Goal: Task Accomplishment & Management: Use online tool/utility

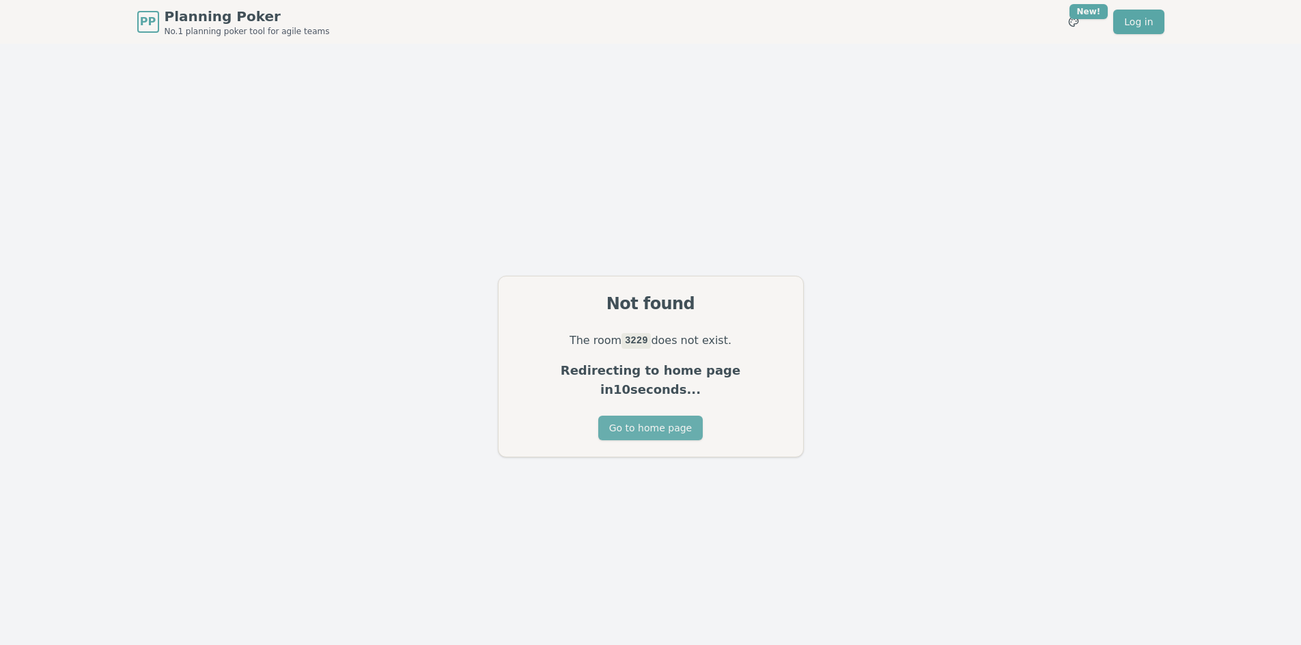
click at [671, 423] on button "Go to home page" at bounding box center [650, 428] width 104 height 25
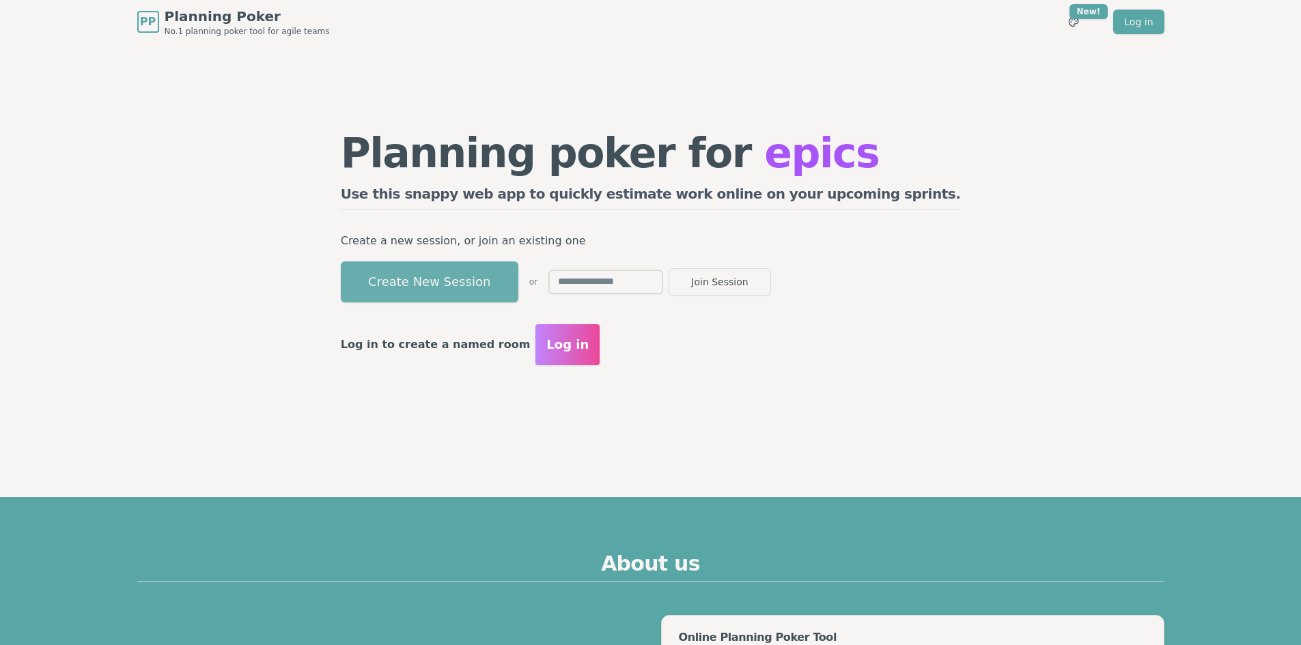
click at [518, 279] on button "Create New Session" at bounding box center [430, 282] width 178 height 41
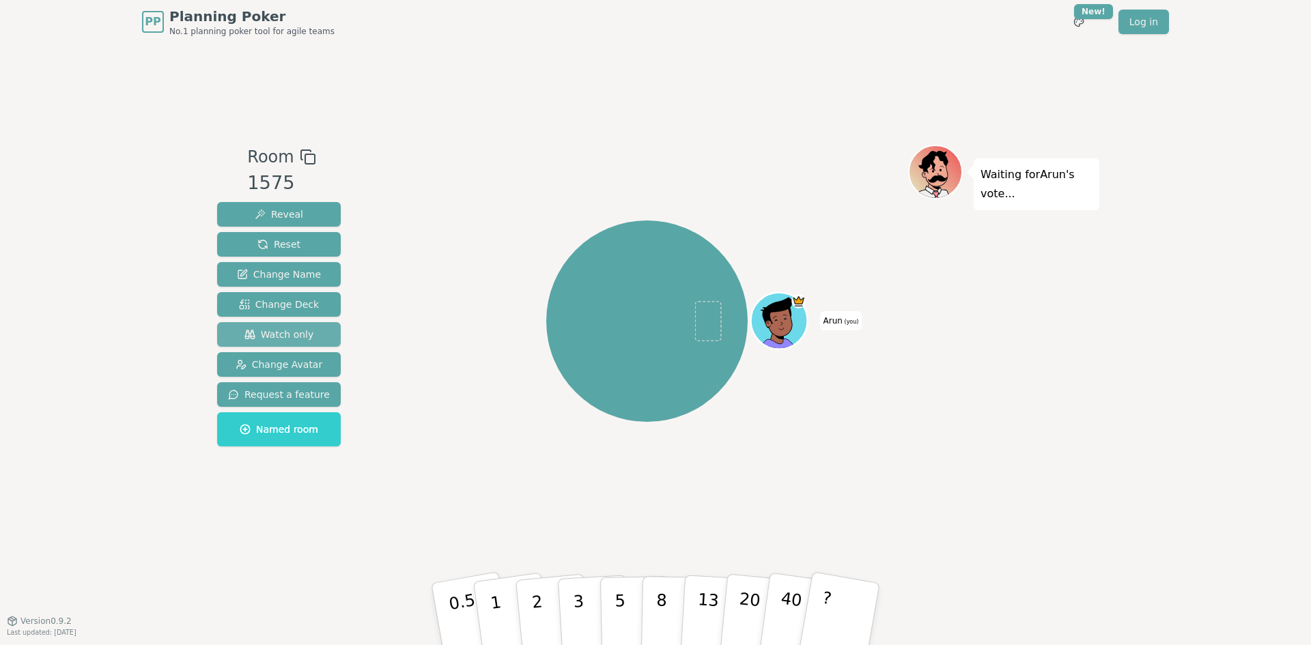
click at [290, 328] on span "Watch only" at bounding box center [279, 335] width 70 height 14
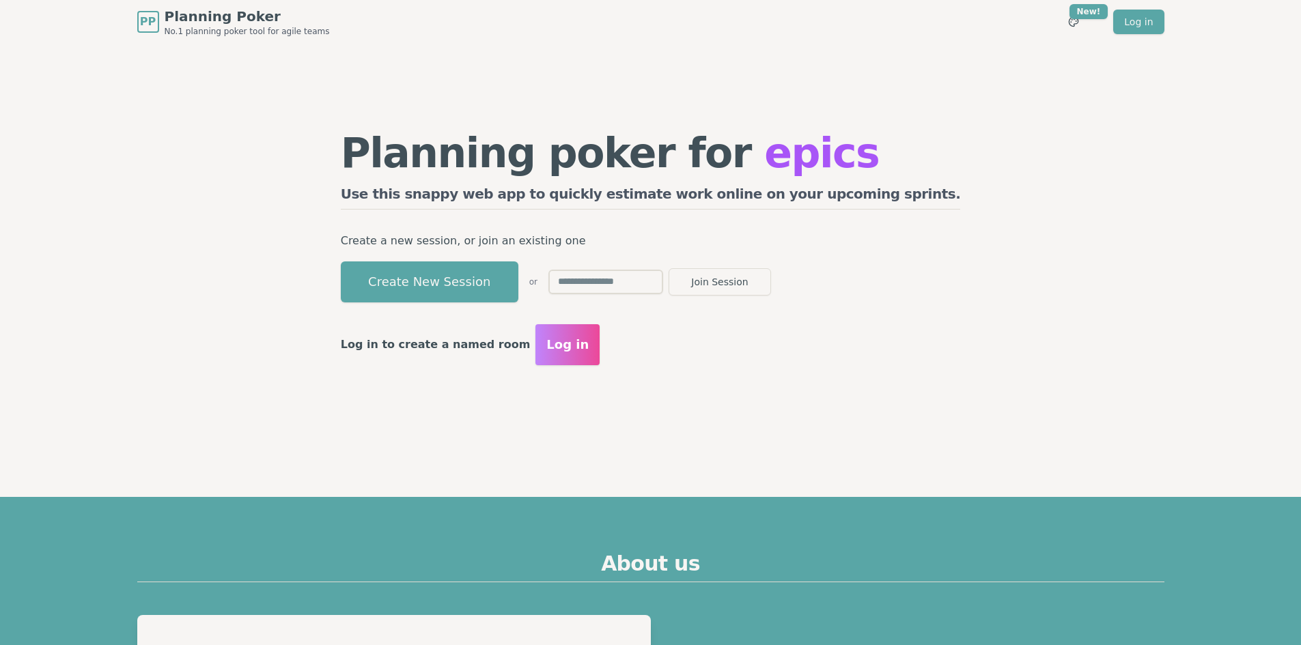
click at [466, 279] on button "Create New Session" at bounding box center [430, 282] width 178 height 41
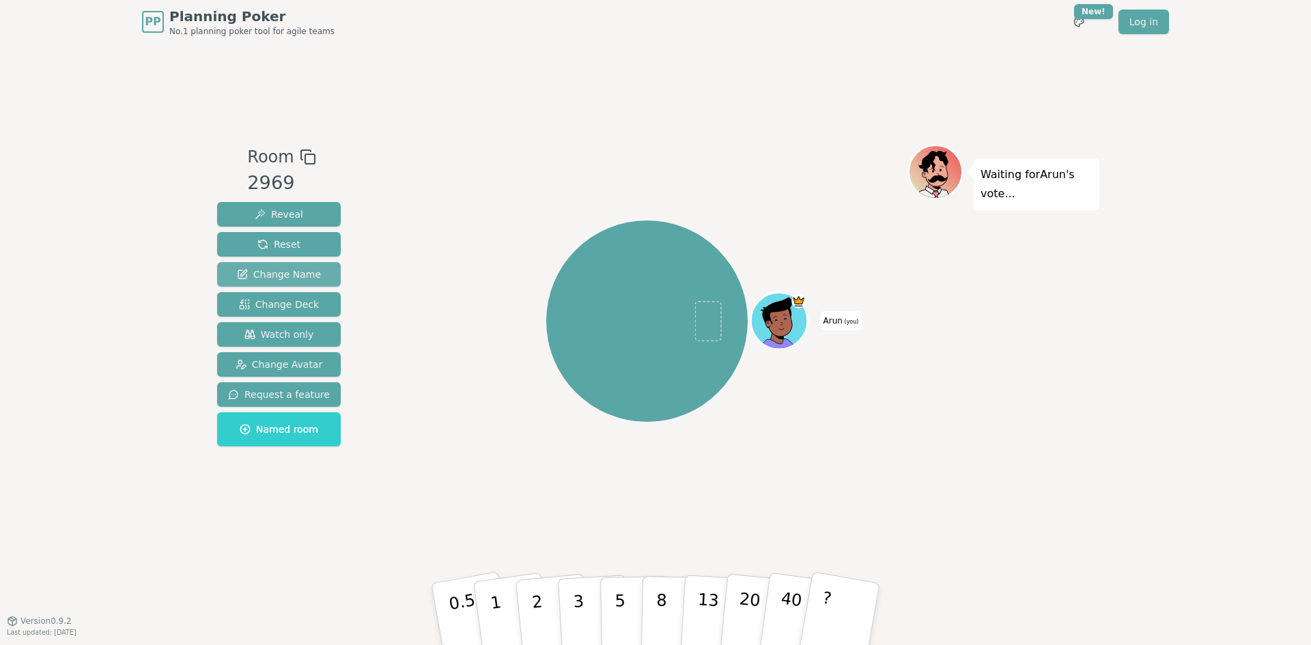
click at [299, 268] on span "Change Name" at bounding box center [279, 275] width 84 height 14
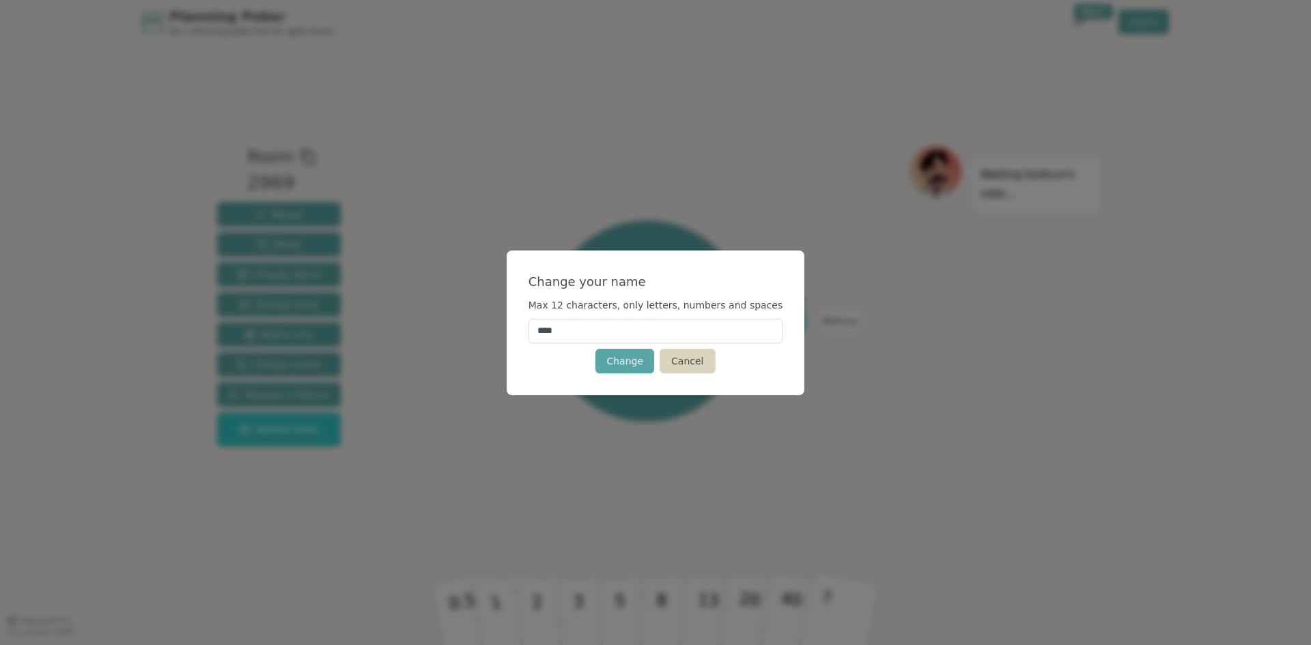
click at [704, 368] on button "Cancel" at bounding box center [687, 361] width 55 height 25
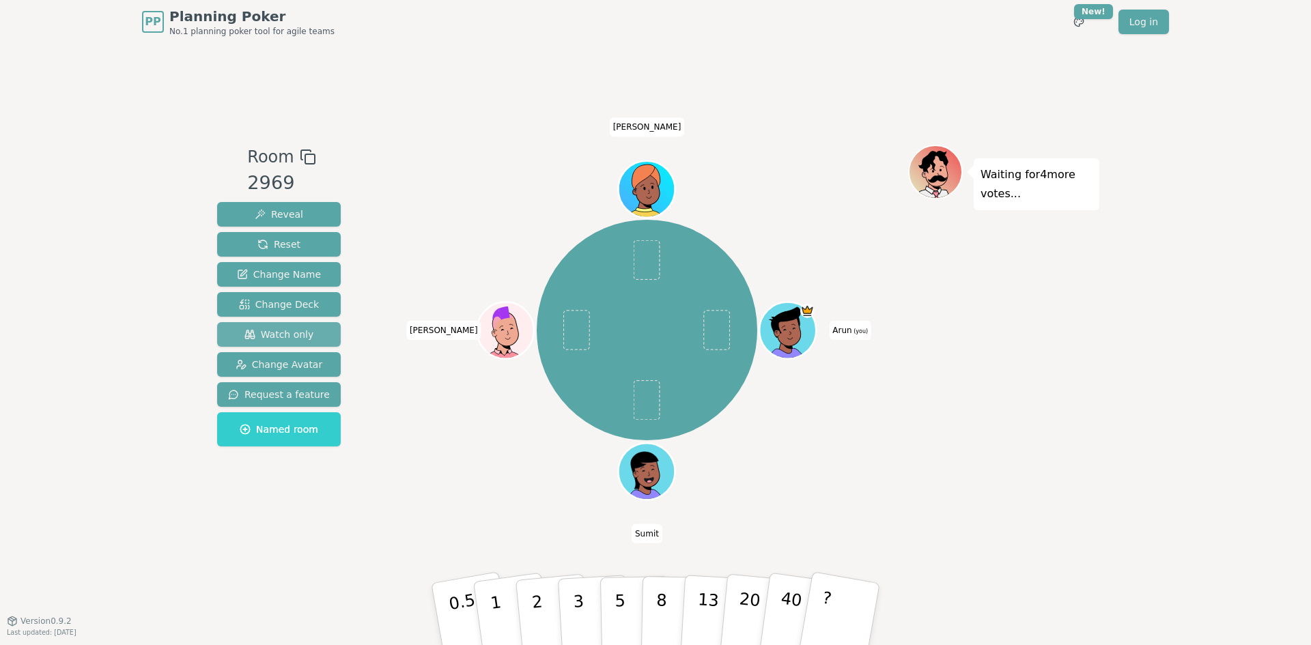
click at [290, 330] on span "Watch only" at bounding box center [279, 335] width 70 height 14
